Goal: Information Seeking & Learning: Find specific fact

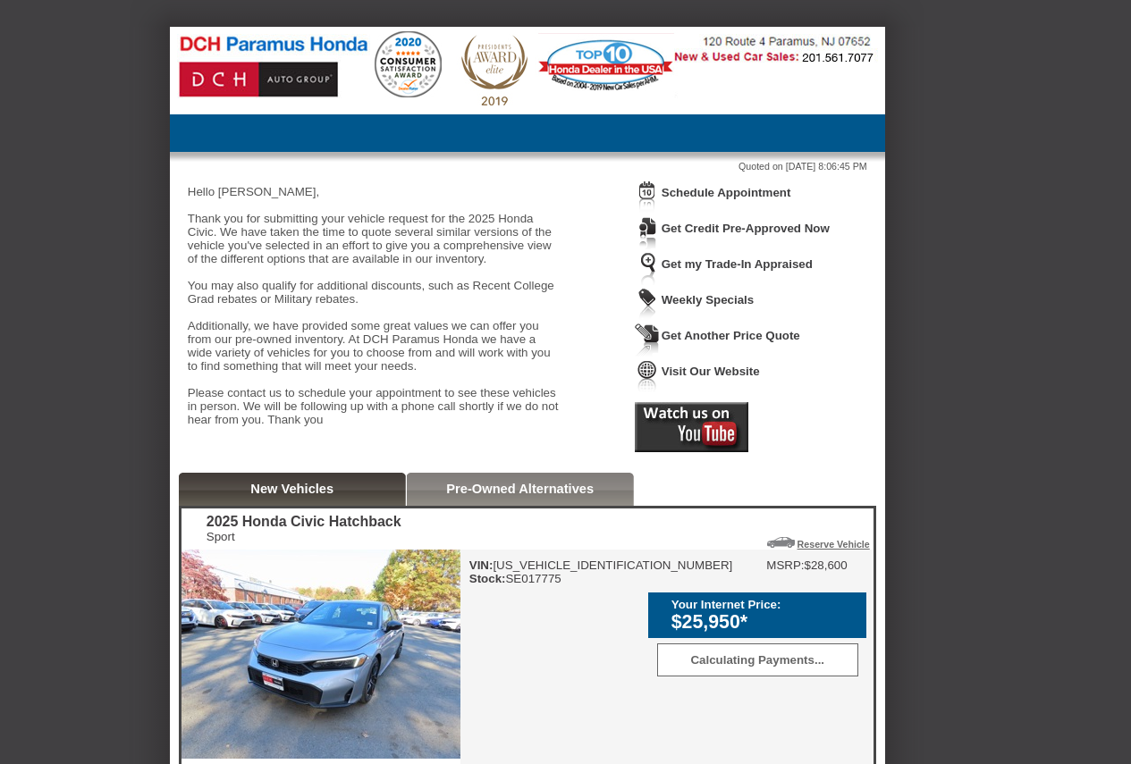
click at [539, 585] on div "VIN: [US_VEHICLE_IDENTIFICATION_NUMBER] Stock: SE017775" at bounding box center [601, 572] width 264 height 27
copy div "SE017775"
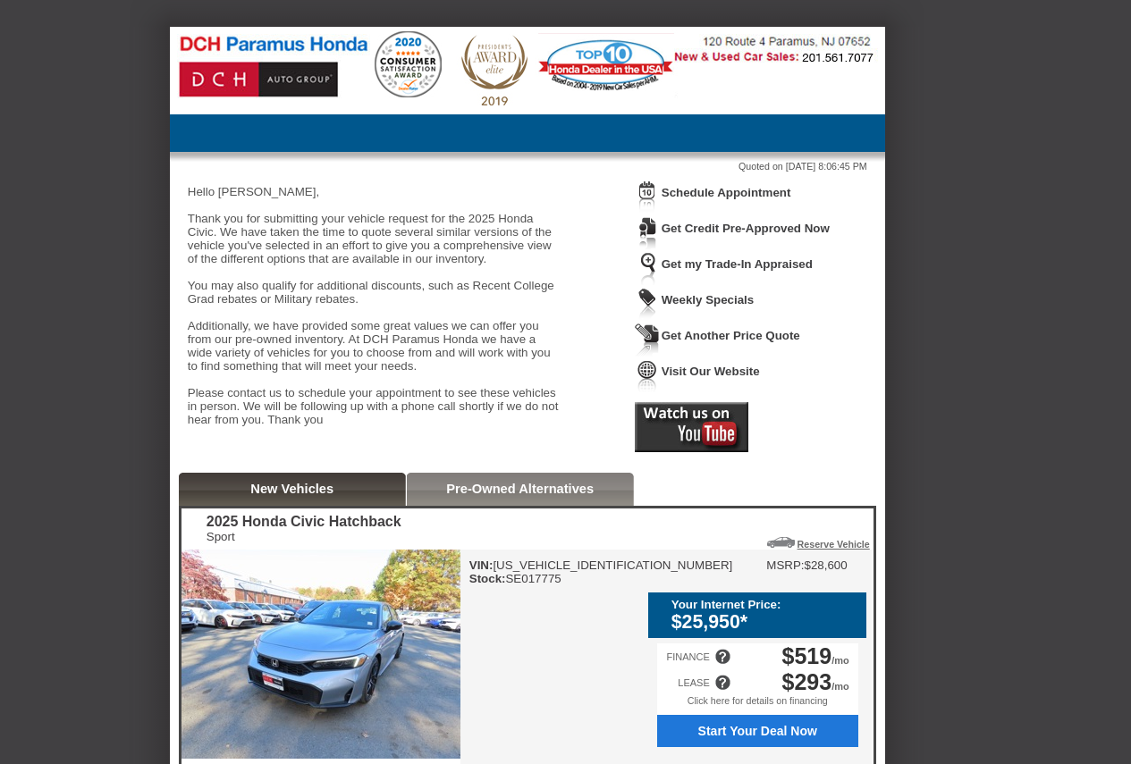
click at [556, 585] on div "VIN: [US_VEHICLE_IDENTIFICATION_NUMBER] Stock: SE017775" at bounding box center [601, 572] width 264 height 27
drag, startPoint x: 663, startPoint y: 594, endPoint x: 818, endPoint y: 674, distance: 173.9
click at [818, 674] on div "VIN: [US_VEHICLE_IDENTIFICATION_NUMBER] Stock: SE017775 MSRP: $28,600 Your Inte…" at bounding box center [665, 707] width 411 height 314
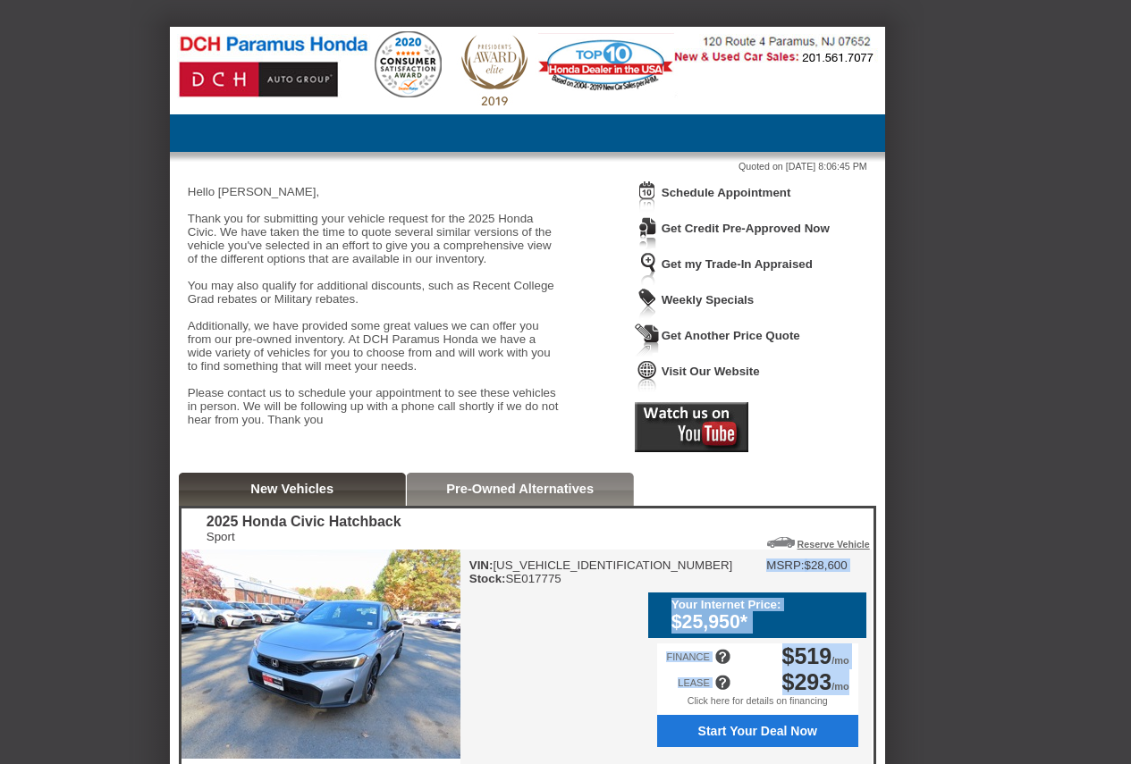
drag, startPoint x: 860, startPoint y: 703, endPoint x: 672, endPoint y: 605, distance: 211.9
click at [672, 605] on div "VIN: [US_VEHICLE_IDENTIFICATION_NUMBER] Stock: SE017775 MSRP: $28,600 Your Inte…" at bounding box center [665, 707] width 411 height 314
copy div "MSRP: $28,600 Your Internet Price: $25,950* Calculating Payments... FINANCE $51…"
